Goal: Transaction & Acquisition: Purchase product/service

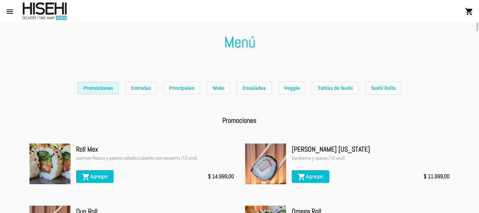
click at [101, 86] on span "Promociones" at bounding box center [97, 88] width 29 height 6
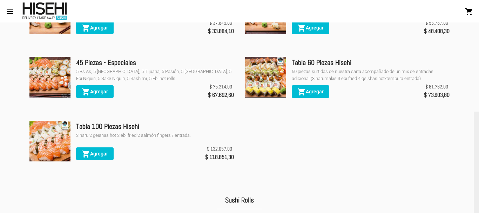
scroll to position [2301, 0]
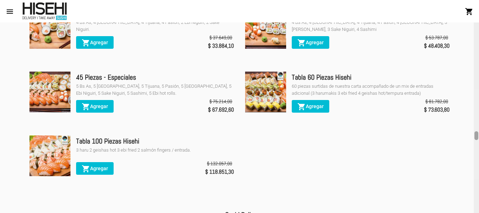
drag, startPoint x: 477, startPoint y: 29, endPoint x: 478, endPoint y: 134, distance: 104.5
click at [478, 134] on div at bounding box center [477, 135] width 4 height 9
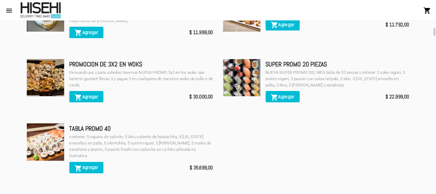
scroll to position [396, 0]
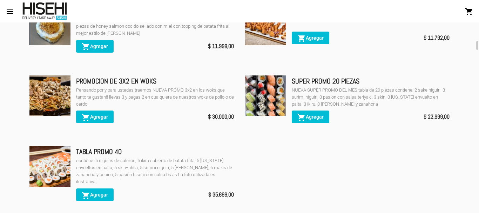
click at [262, 98] on img at bounding box center [265, 95] width 41 height 41
click at [303, 81] on div "SUPER PROMO 20 PIEZAS" at bounding box center [371, 80] width 158 height 11
click at [305, 95] on div "NUEVA SUPER PROMO DEL MES tabla de 20 piezas contiene: 2 sake niguiri, 3 surimi…" at bounding box center [371, 97] width 158 height 21
click at [270, 96] on img at bounding box center [265, 95] width 41 height 41
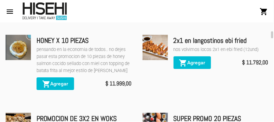
drag, startPoint x: 382, startPoint y: 1, endPoint x: 198, endPoint y: 92, distance: 204.4
click at [198, 92] on li "2x1 en langostinos ebi fried nos volvimos locos 2x1 en ebi fried (12und) shoppi…" at bounding box center [205, 68] width 126 height 67
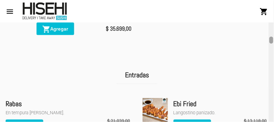
scroll to position [489, 0]
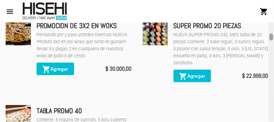
click at [271, 38] on div at bounding box center [271, 36] width 4 height 7
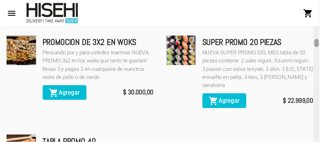
scroll to position [468, 0]
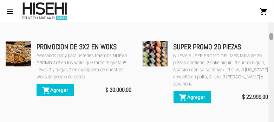
click at [271, 35] on div at bounding box center [271, 36] width 4 height 7
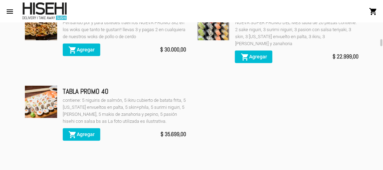
drag, startPoint x: 215, startPoint y: 2, endPoint x: 224, endPoint y: 107, distance: 106.0
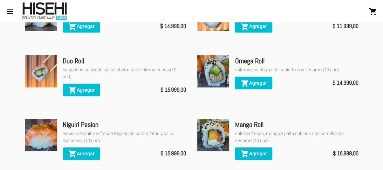
scroll to position [0, 0]
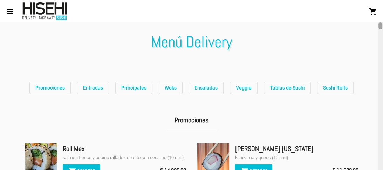
drag, startPoint x: 380, startPoint y: 103, endPoint x: 383, endPoint y: 0, distance: 102.8
click at [383, 0] on div "menu Menú Delivery shopping_cart account_circle Registrarse - Ingresar home Ini…" at bounding box center [191, 11] width 383 height 22
click at [10, 12] on mat-icon "menu" at bounding box center [10, 11] width 8 height 8
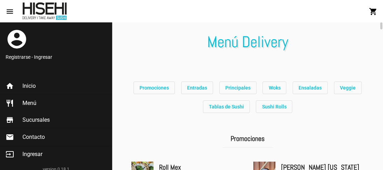
click at [131, 32] on div "Menú Delivery Promociones Entradas Principales Woks Ensaladas Veggie Tablas de …" at bounding box center [247, 96] width 271 height 148
click at [382, 26] on div at bounding box center [381, 25] width 4 height 7
click at [337, 115] on div "Promociones Entradas Principales Woks Ensaladas Veggie Tablas de Sushi Sushi Ro…" at bounding box center [248, 98] width 244 height 38
click at [363, 147] on div "Promociones" at bounding box center [248, 143] width 244 height 26
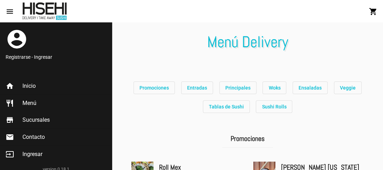
click at [155, 11] on mat-toolbar "menu Menú Delivery shopping_cart" at bounding box center [191, 11] width 383 height 22
click at [13, 13] on mat-icon "menu" at bounding box center [10, 11] width 8 height 8
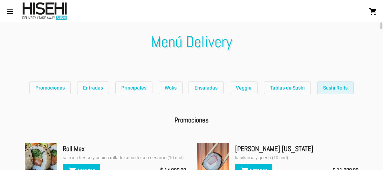
click at [346, 89] on button "Sushi Rolls" at bounding box center [335, 88] width 36 height 13
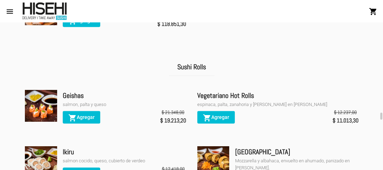
click at [198, 58] on h2 "Sushi Rolls" at bounding box center [192, 67] width 46 height 18
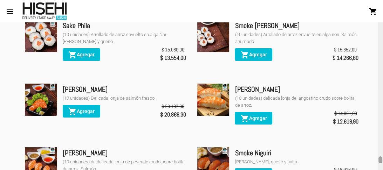
scroll to position [3660, 0]
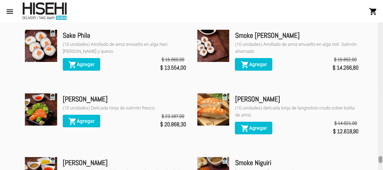
drag, startPoint x: 382, startPoint y: 115, endPoint x: 381, endPoint y: 159, distance: 43.5
click at [381, 159] on div at bounding box center [381, 159] width 4 height 7
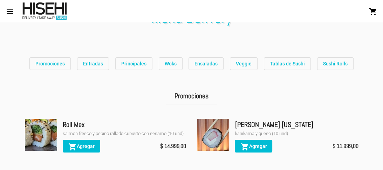
scroll to position [0, 0]
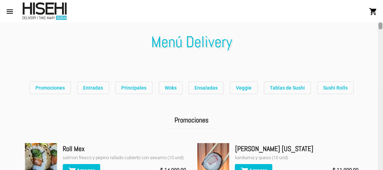
drag, startPoint x: 381, startPoint y: 159, endPoint x: 359, endPoint y: 22, distance: 137.8
click at [359, 22] on div "Menú Delivery Promociones Entradas Principales Woks Ensaladas Veggie Tablas de …" at bounding box center [191, 96] width 383 height 148
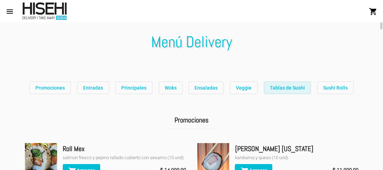
click at [286, 85] on span "Tablas de Sushi" at bounding box center [287, 88] width 35 height 6
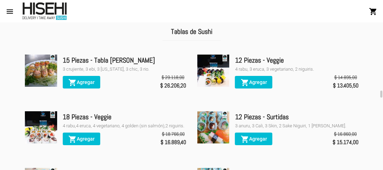
click at [278, 35] on div "Tablas de Sushi" at bounding box center [191, 36] width 345 height 26
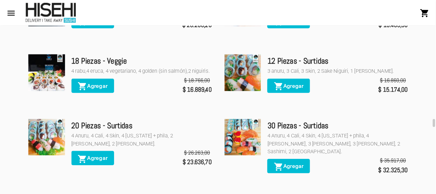
scroll to position [1949, 0]
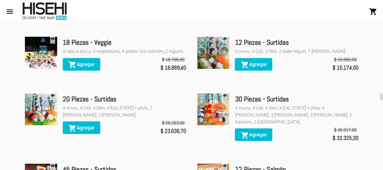
click at [92, 128] on span "shopping_cart Agregar" at bounding box center [81, 128] width 26 height 6
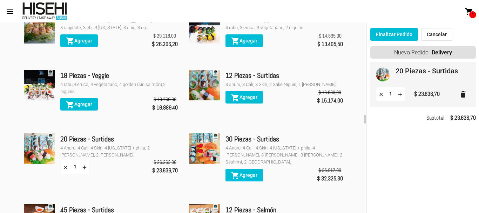
click at [338, 9] on mat-toolbar "menu Menú Delivery shopping_cart 1" at bounding box center [239, 11] width 479 height 22
click at [356, 23] on section "Promociones Entradas Principales Woks Ensaladas Veggie Tablas de Sushi Sushi Ro…" at bounding box center [183, 113] width 367 height 4000
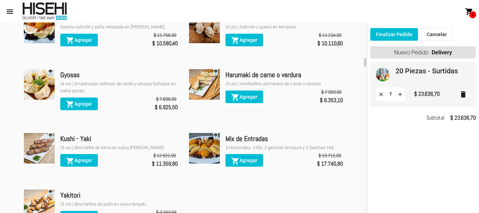
scroll to position [739, 0]
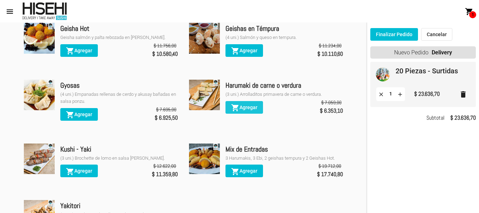
click at [247, 101] on button "shopping_cart Agregar" at bounding box center [245, 107] width 38 height 13
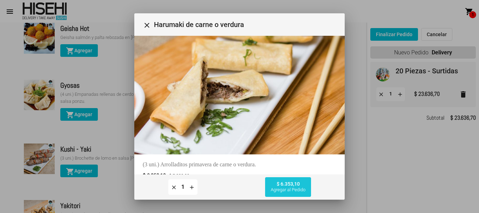
click at [292, 186] on span "$ 6.353,10 Agregar al Pedido" at bounding box center [288, 187] width 35 height 12
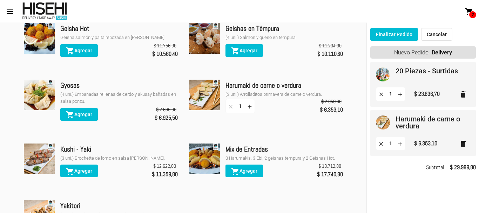
click at [398, 35] on button "Finalizar Pedido" at bounding box center [394, 34] width 48 height 13
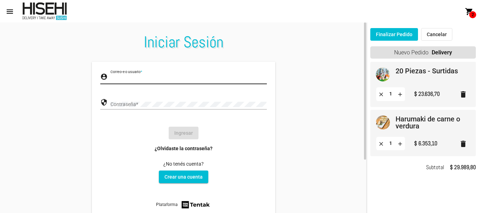
click at [132, 79] on input "Correo-e o usuario *" at bounding box center [188, 79] width 156 height 6
type input "[EMAIL_ADDRESS][DOMAIN_NAME]"
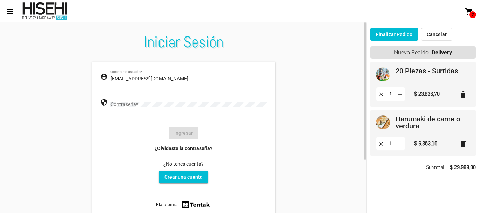
click at [178, 149] on link "¿Olvidaste la contraseña?" at bounding box center [184, 148] width 58 height 7
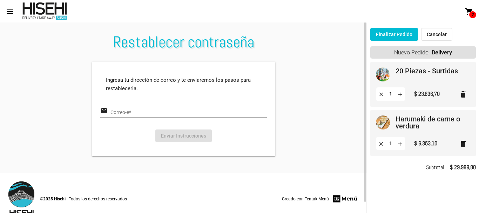
click at [138, 115] on input "Correo-e *" at bounding box center [188, 113] width 156 height 6
type input "[EMAIL_ADDRESS][DOMAIN_NAME]"
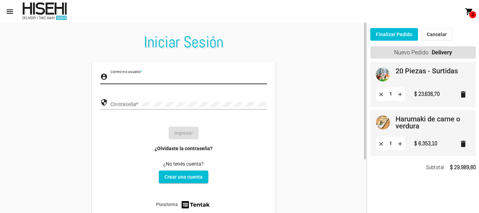
click at [121, 78] on input "Correo-e o usuario *" at bounding box center [188, 79] width 156 height 6
type input "[EMAIL_ADDRESS][DOMAIN_NAME]"
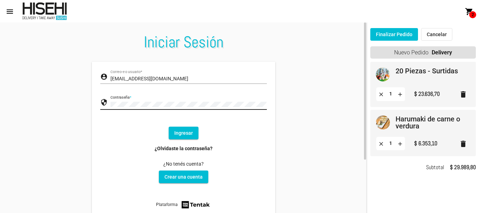
click at [183, 129] on button "Ingresar" at bounding box center [184, 133] width 30 height 13
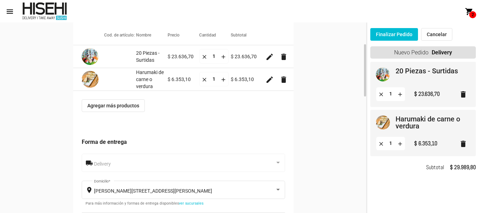
scroll to position [42, 0]
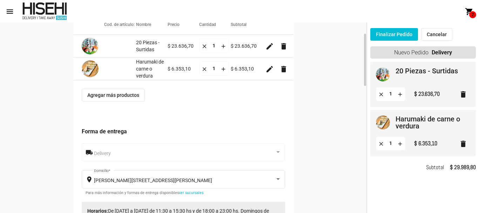
click at [280, 152] on div at bounding box center [278, 152] width 6 height 6
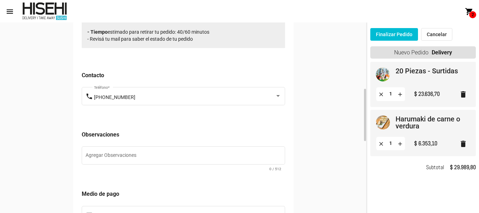
scroll to position [253, 0]
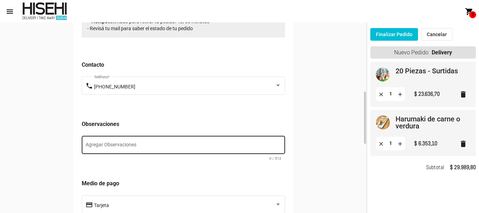
click at [187, 145] on textarea "Agregar Observaciones" at bounding box center [184, 146] width 196 height 7
type textarea "Harumaki de carne"
click at [361, 117] on div "Poductos Cod. de artículo: Nombre Precio Cantidad Subtotal 20 Piezas - Surtidas…" at bounding box center [183, 99] width 367 height 626
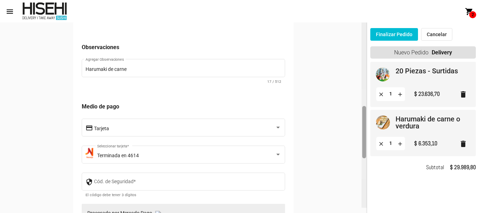
scroll to position [333, 0]
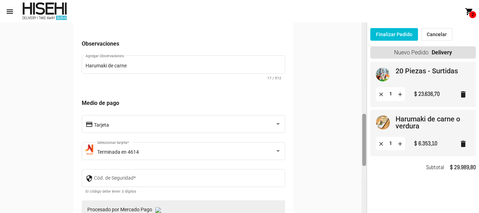
drag, startPoint x: 363, startPoint y: 118, endPoint x: 362, endPoint y: 140, distance: 22.1
click at [362, 140] on div at bounding box center [364, 117] width 5 height 190
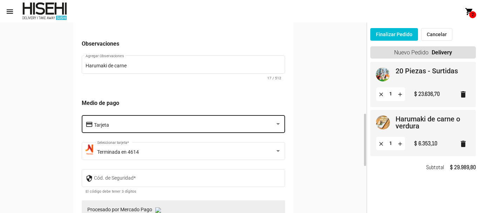
click at [278, 123] on div at bounding box center [278, 124] width 4 height 2
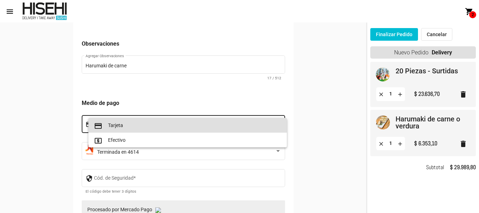
click at [264, 129] on span "credit_card Tarjeta" at bounding box center [188, 125] width 188 height 15
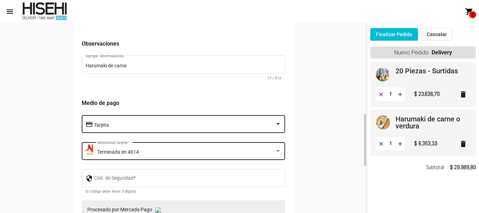
click at [203, 152] on div "Terminada en 4614" at bounding box center [186, 152] width 178 height 6
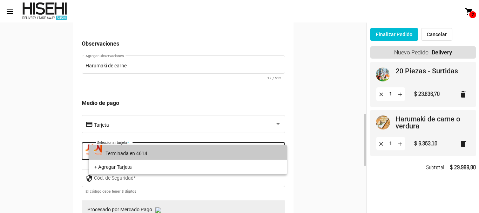
click at [203, 152] on span "Terminada en 4614" at bounding box center [187, 152] width 187 height 16
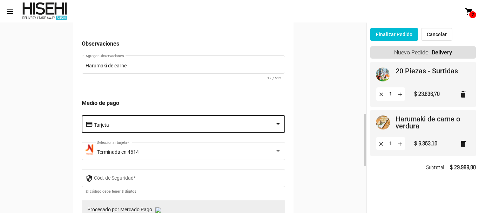
click at [281, 124] on div at bounding box center [278, 124] width 6 height 6
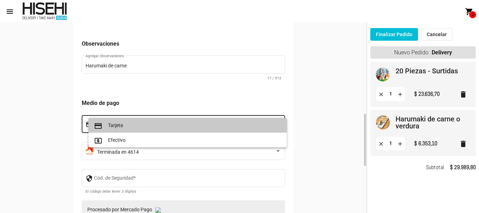
click at [281, 124] on span "credit_card Tarjeta" at bounding box center [188, 125] width 188 height 15
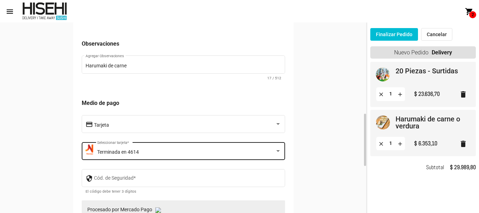
click at [230, 147] on div "Terminada en 4614 Seleccionar tarjeta *" at bounding box center [189, 150] width 184 height 19
click at [196, 151] on div "Terminada en 4614" at bounding box center [186, 152] width 178 height 6
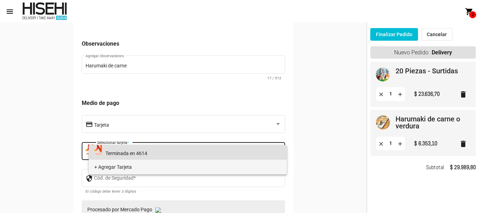
click at [180, 169] on span "+ Agregar Tarjeta" at bounding box center [187, 167] width 187 height 15
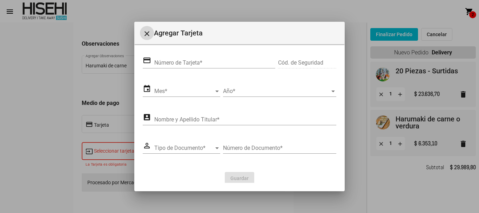
click at [217, 61] on input "Número de Tarjeta *" at bounding box center [214, 63] width 121 height 6
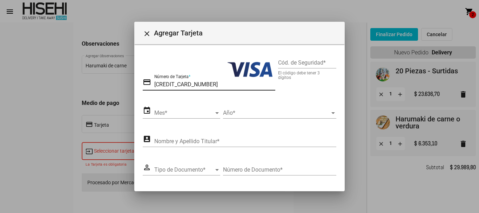
type input "[CREDIT_CARD_NUMBER]"
click at [302, 103] on div "Año Año *" at bounding box center [279, 111] width 113 height 16
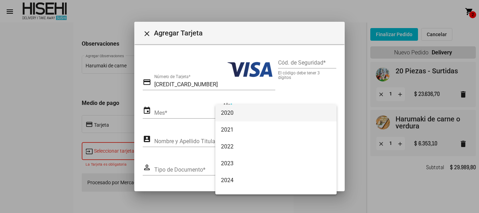
click at [182, 116] on div at bounding box center [239, 106] width 479 height 213
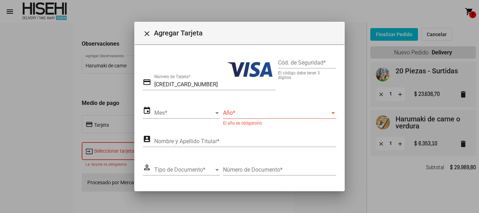
click at [172, 110] on span "Mes" at bounding box center [184, 113] width 60 height 6
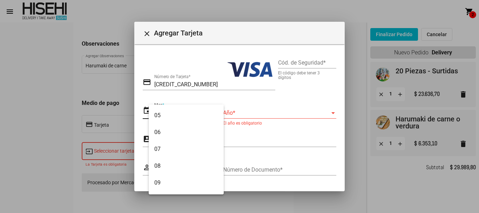
scroll to position [79, 0]
click at [173, 135] on span "07" at bounding box center [186, 135] width 64 height 17
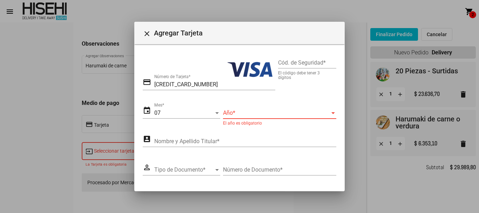
click at [232, 113] on span "Año" at bounding box center [276, 113] width 107 height 6
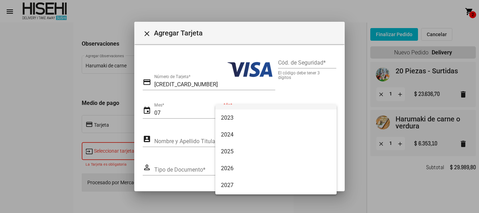
scroll to position [69, 0]
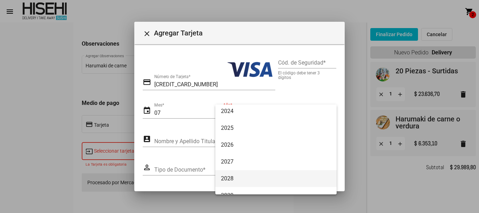
click at [247, 176] on span "2028" at bounding box center [276, 178] width 110 height 17
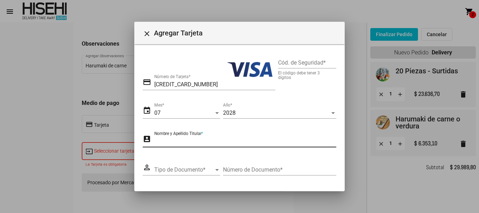
click at [190, 143] on input "Nombre y Apellido Titular *" at bounding box center [245, 141] width 182 height 6
type input "T"
type input "[PERSON_NAME]"
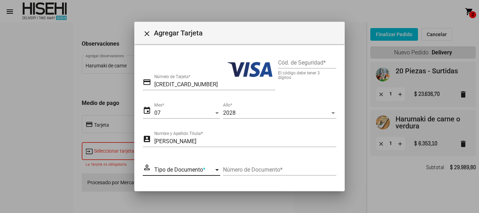
click at [164, 172] on span "Tipo de Documento" at bounding box center [184, 170] width 60 height 6
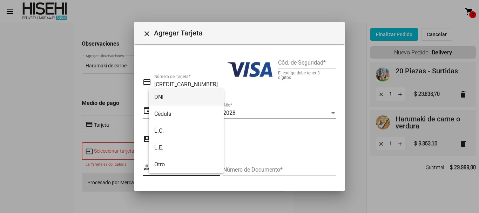
click at [176, 100] on span "DNI" at bounding box center [186, 97] width 64 height 17
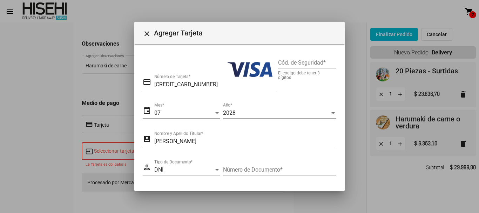
click at [250, 166] on div "Número de Documento *" at bounding box center [279, 168] width 113 height 16
type input "30373570"
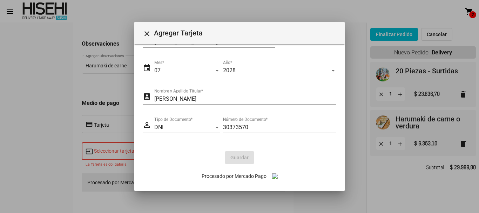
scroll to position [0, 0]
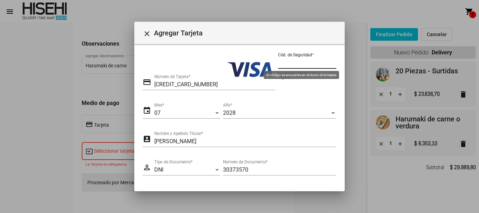
click at [321, 60] on input "Cód. de Seguridad *" at bounding box center [307, 63] width 58 height 6
type input "032"
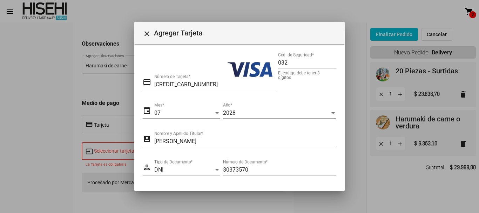
scroll to position [42, 0]
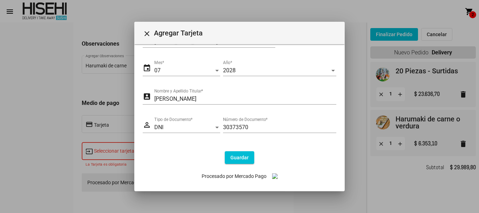
click at [243, 158] on span "Guardar" at bounding box center [239, 158] width 18 height 6
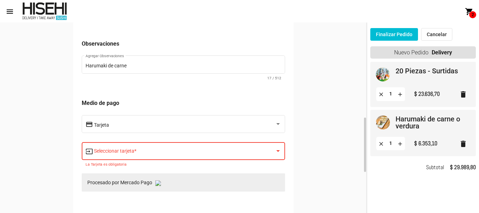
click at [277, 151] on div at bounding box center [278, 151] width 4 height 2
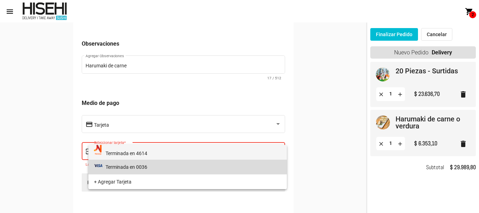
click at [166, 163] on span "Terminada en 0036" at bounding box center [188, 167] width 188 height 15
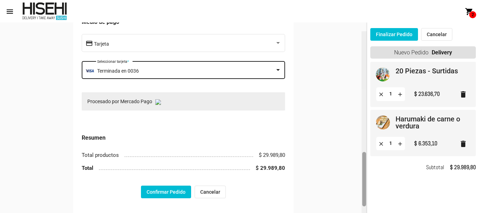
scroll to position [423, 0]
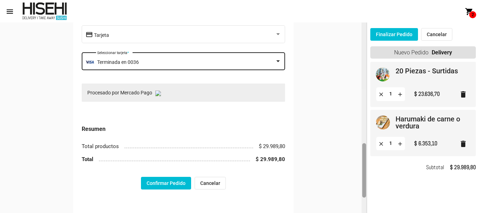
drag, startPoint x: 364, startPoint y: 128, endPoint x: 364, endPoint y: 154, distance: 25.6
click at [364, 154] on div at bounding box center [364, 170] width 4 height 54
click at [171, 186] on button "Confirmar Pedido" at bounding box center [166, 183] width 50 height 13
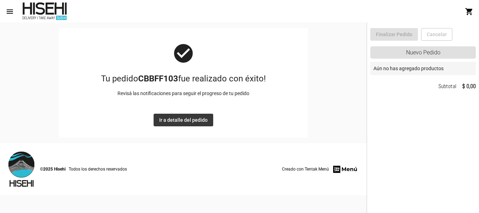
click at [194, 121] on span "Ir a detalle del pedido" at bounding box center [183, 120] width 48 height 6
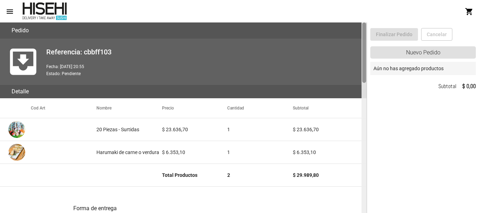
drag, startPoint x: 364, startPoint y: 49, endPoint x: 337, endPoint y: -42, distance: 95.2
click at [337, 0] on html "menu Detalle Pedido shopping_cart account_circle [PERSON_NAME] @Andrea1983 arro…" at bounding box center [239, 106] width 479 height 213
